Goal: Task Accomplishment & Management: Manage account settings

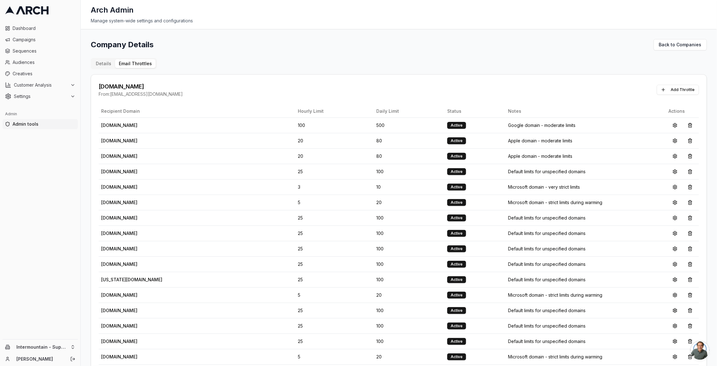
scroll to position [62, 0]
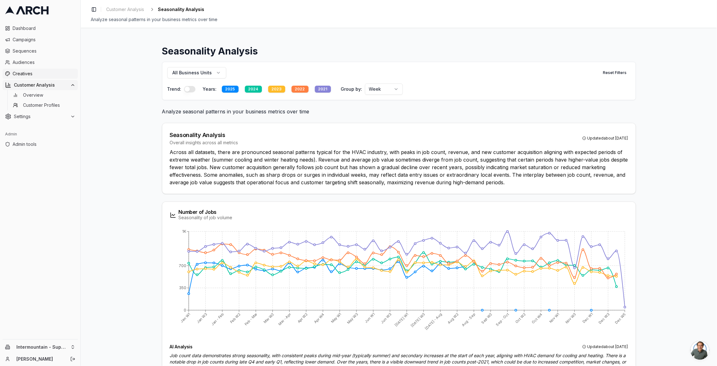
click at [41, 72] on span "Creatives" at bounding box center [44, 74] width 63 height 6
click at [26, 75] on span "Creatives" at bounding box center [44, 74] width 63 height 6
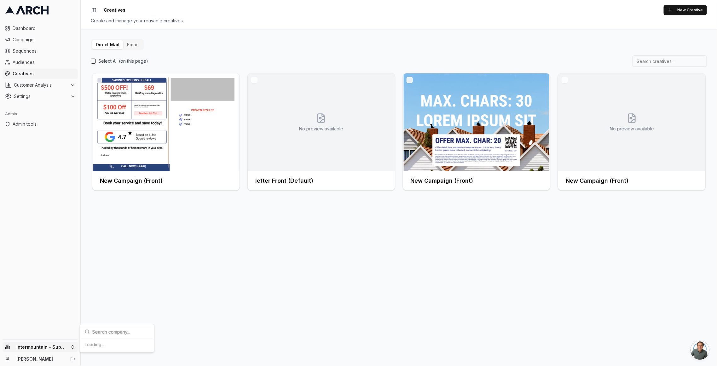
click at [34, 347] on html "Dashboard Campaigns Sequences Audiences Creatives Customer Analysis Settings Ad…" at bounding box center [358, 183] width 717 height 366
click at [108, 280] on div "Arch Demo" at bounding box center [117, 283] width 70 height 10
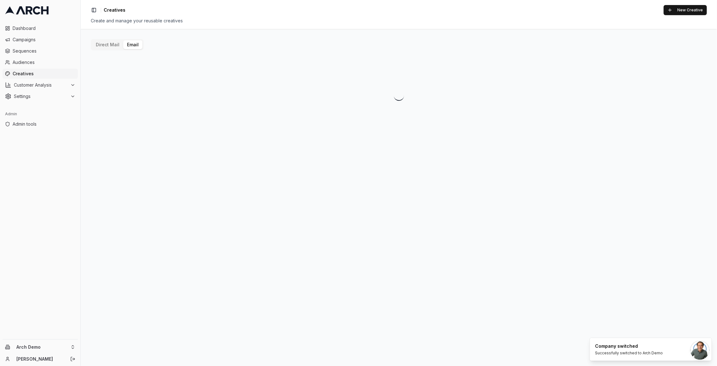
click at [138, 42] on button "Email" at bounding box center [132, 44] width 19 height 9
click at [123, 181] on div "test Preview" at bounding box center [166, 181] width 132 height 10
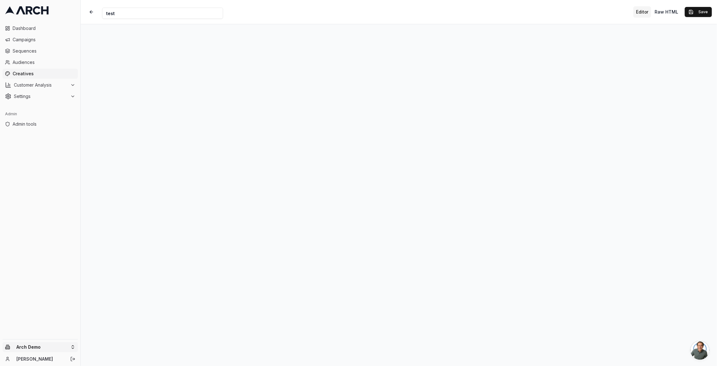
click at [44, 349] on html "Dashboard Campaigns Sequences Audiences Creatives Customer Analysis Settings Ad…" at bounding box center [358, 183] width 717 height 366
click at [111, 252] on input "text" at bounding box center [120, 250] width 57 height 13
type input "super"
click at [108, 318] on div "Intermountain - Superior Water & Air" at bounding box center [117, 319] width 70 height 16
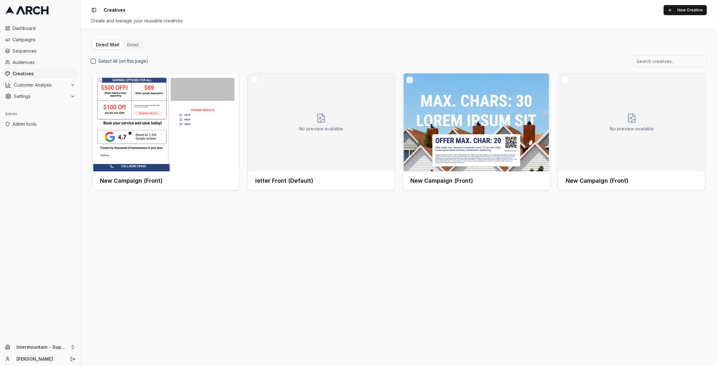
click at [137, 46] on button "Email" at bounding box center [132, 44] width 19 height 9
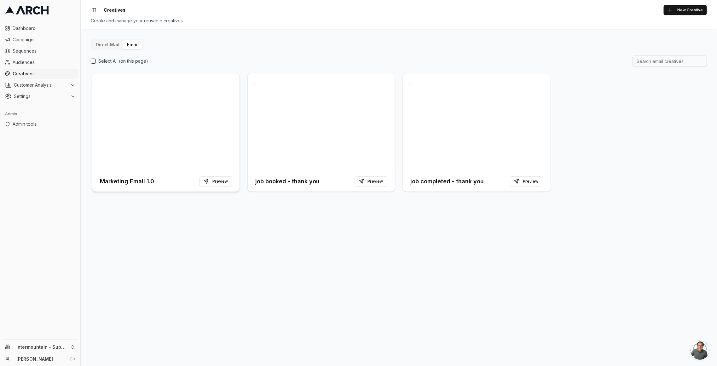
click at [151, 182] on h3 "Marketing Email 1.0" at bounding box center [127, 181] width 54 height 9
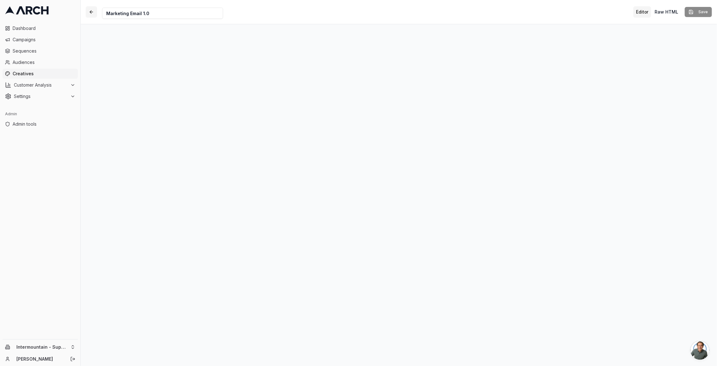
click at [90, 13] on button "button" at bounding box center [91, 11] width 11 height 11
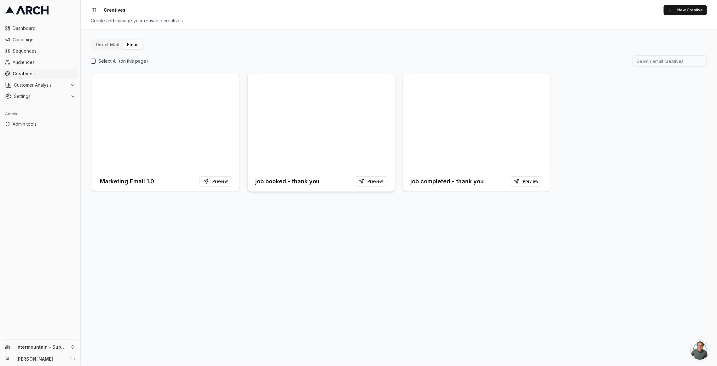
click at [278, 181] on h3 "job booked - thank you" at bounding box center [287, 181] width 64 height 9
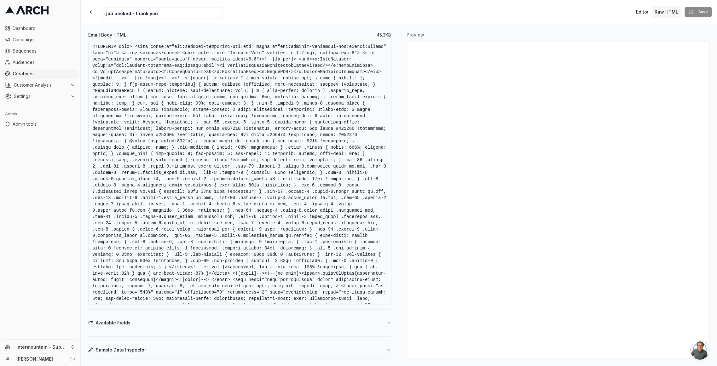
click at [654, 8] on button "Raw HTML" at bounding box center [666, 11] width 29 height 11
click at [650, 10] on button "Editor" at bounding box center [642, 11] width 18 height 11
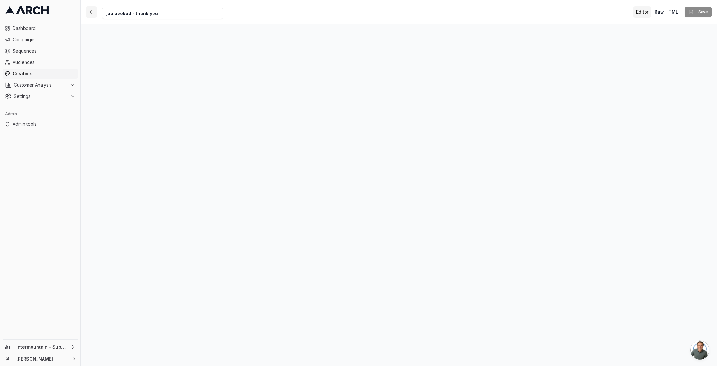
click at [93, 12] on button "button" at bounding box center [91, 11] width 11 height 11
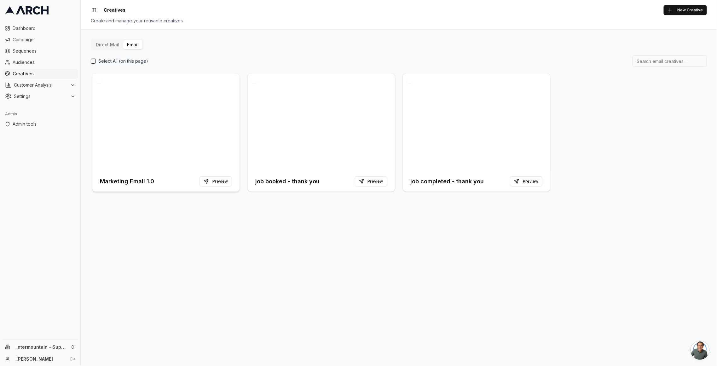
click at [148, 169] on div at bounding box center [165, 122] width 147 height 98
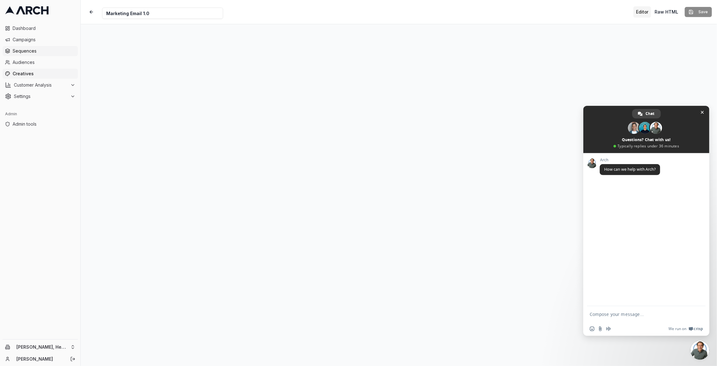
click at [41, 51] on span "Sequences" at bounding box center [44, 51] width 63 height 6
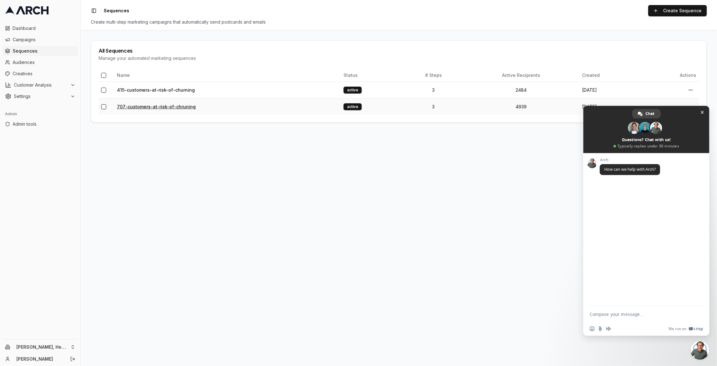
click at [144, 107] on link "707-customers-at-risk-of-chruning" at bounding box center [156, 106] width 79 height 5
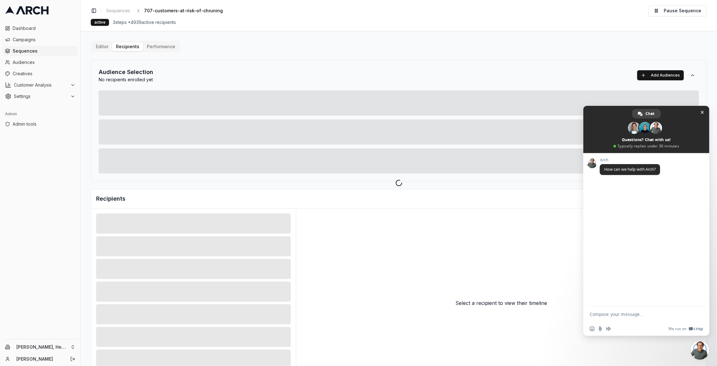
click at [138, 46] on div "Editor Recipients Performance Audience Selection No recipients enrolled yet Add…" at bounding box center [399, 219] width 616 height 357
click at [160, 47] on div at bounding box center [399, 183] width 636 height 366
click at [704, 115] on span "Close chat" at bounding box center [702, 112] width 7 height 7
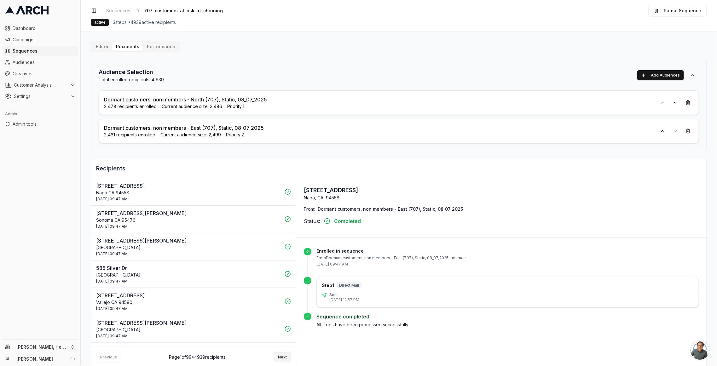
click at [280, 357] on button "Next" at bounding box center [282, 357] width 17 height 10
click at [226, 192] on p "Santa Rosa CA 95409" at bounding box center [188, 193] width 185 height 6
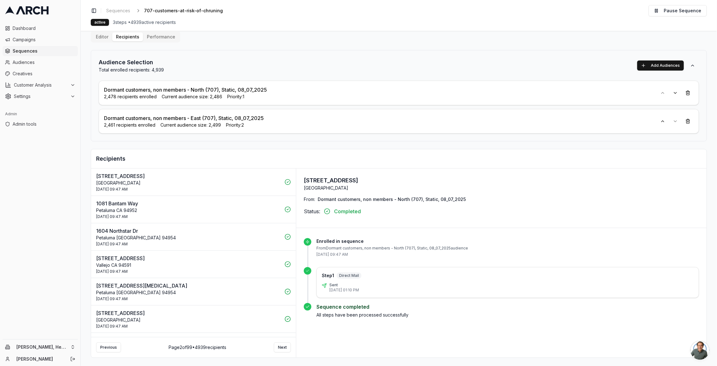
click at [239, 274] on button "5315 Chenin Blanc Pl Vallejo CA 94591 8 Aug 2025 - 09:47 AM" at bounding box center [193, 264] width 205 height 27
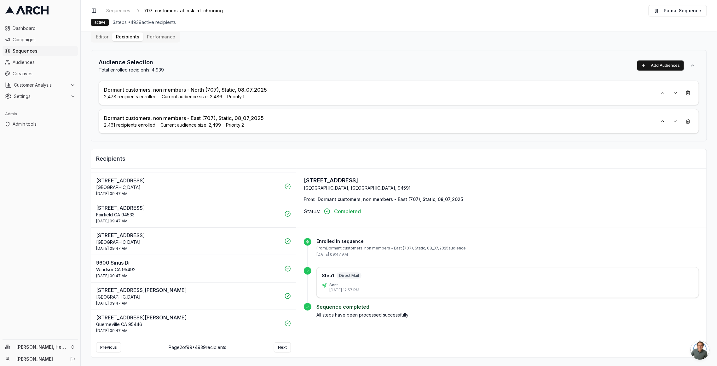
scroll to position [527, 0]
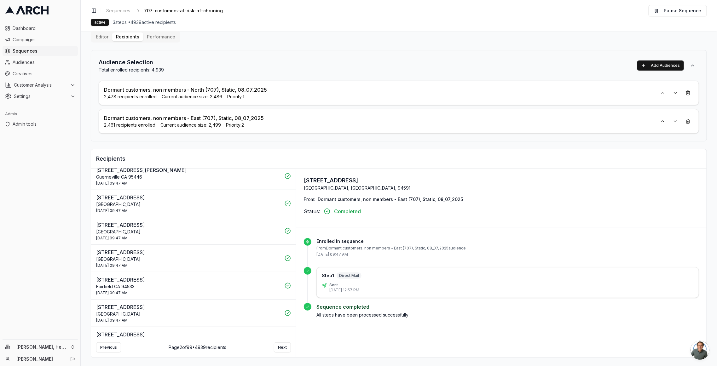
click at [201, 278] on p "2329 Bobwhite Ct" at bounding box center [188, 280] width 185 height 8
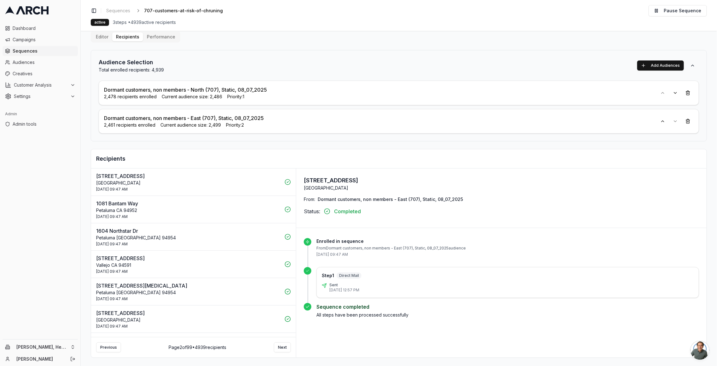
scroll to position [0, 0]
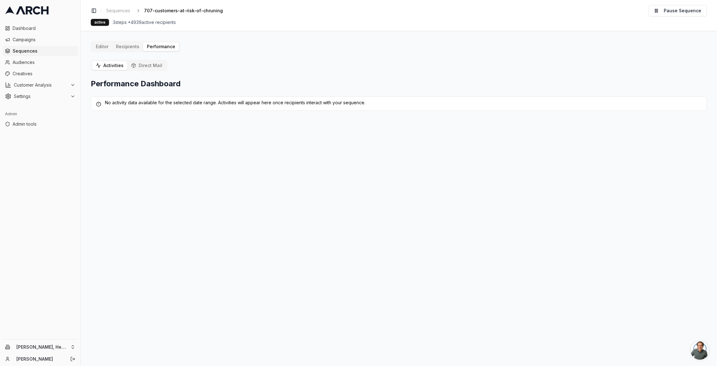
click at [141, 60] on div "Activities Direct Mail" at bounding box center [129, 65] width 77 height 11
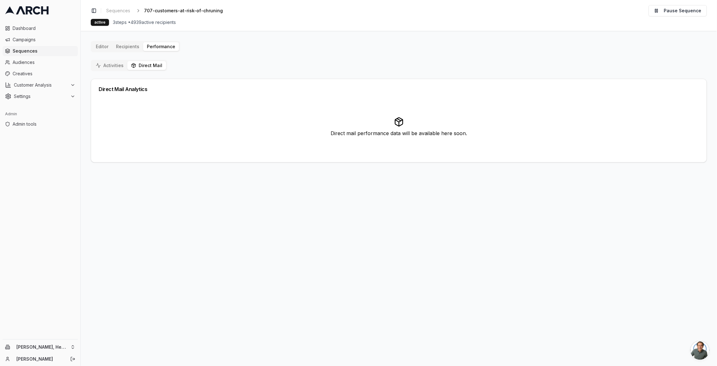
click at [138, 66] on button "Direct Mail" at bounding box center [146, 65] width 39 height 9
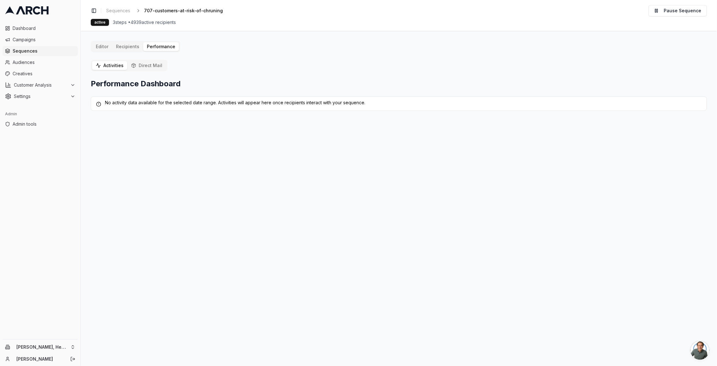
click at [110, 62] on button "Activities" at bounding box center [109, 65] width 35 height 9
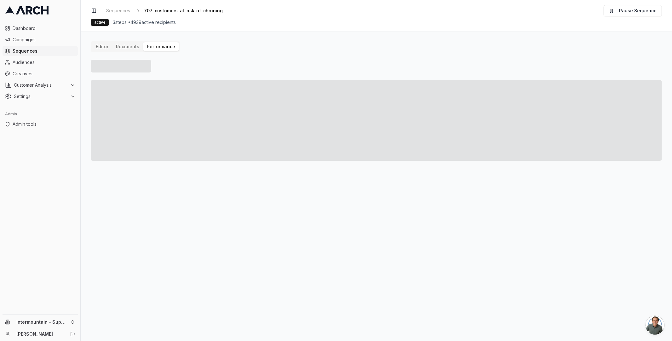
click at [101, 43] on button "Editor" at bounding box center [102, 46] width 20 height 9
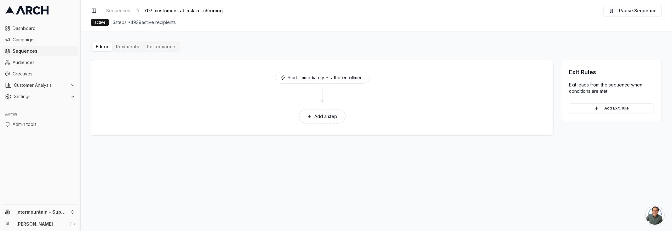
click at [32, 52] on span "Sequences" at bounding box center [44, 51] width 63 height 6
